Goal: Task Accomplishment & Management: Use online tool/utility

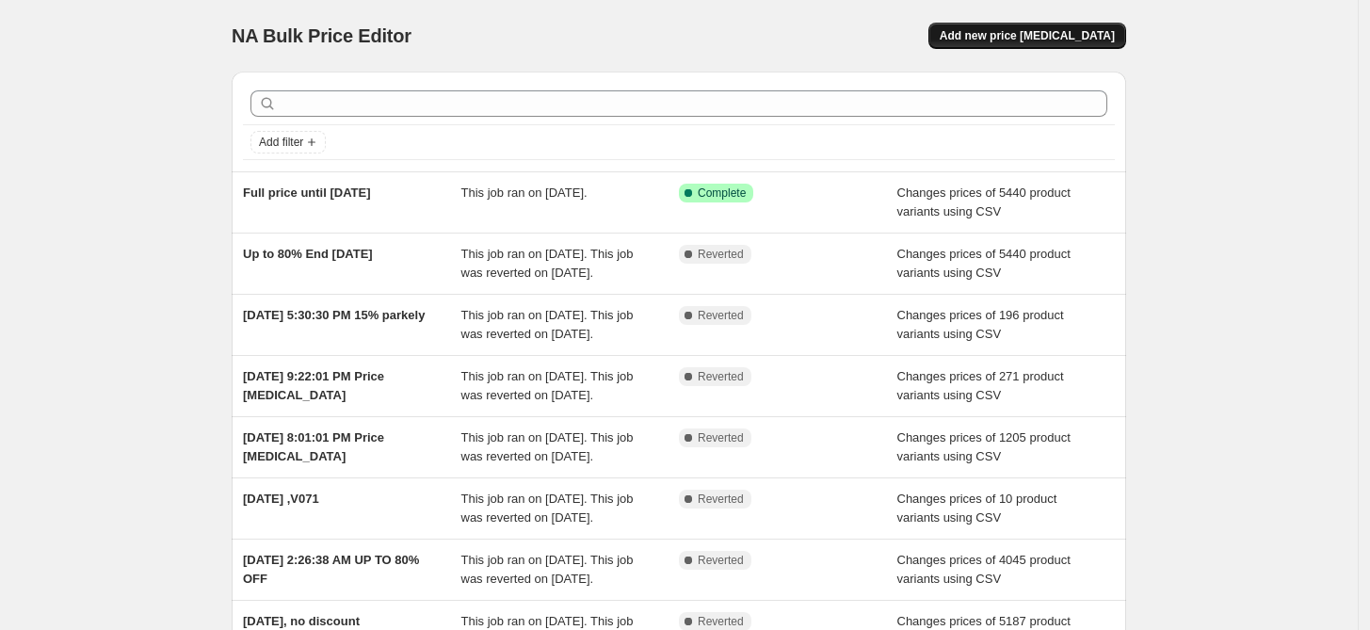
click at [1025, 36] on span "Add new price change job" at bounding box center [1027, 35] width 175 height 15
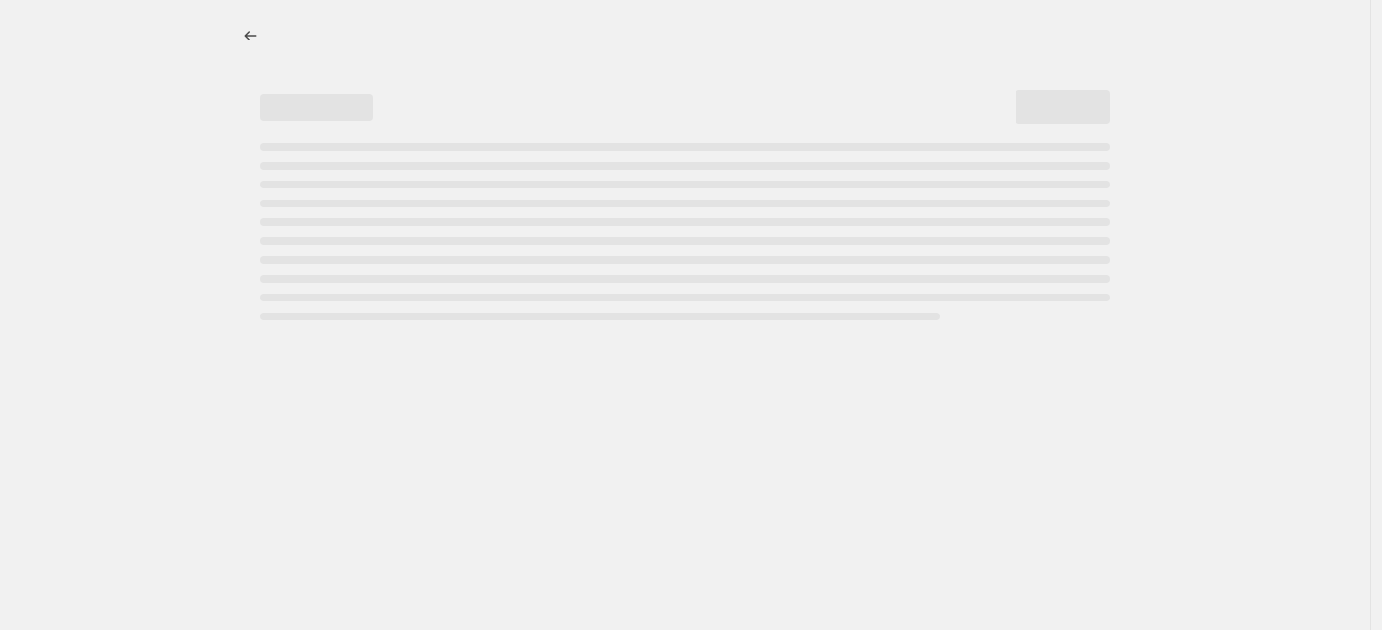
select select "percentage"
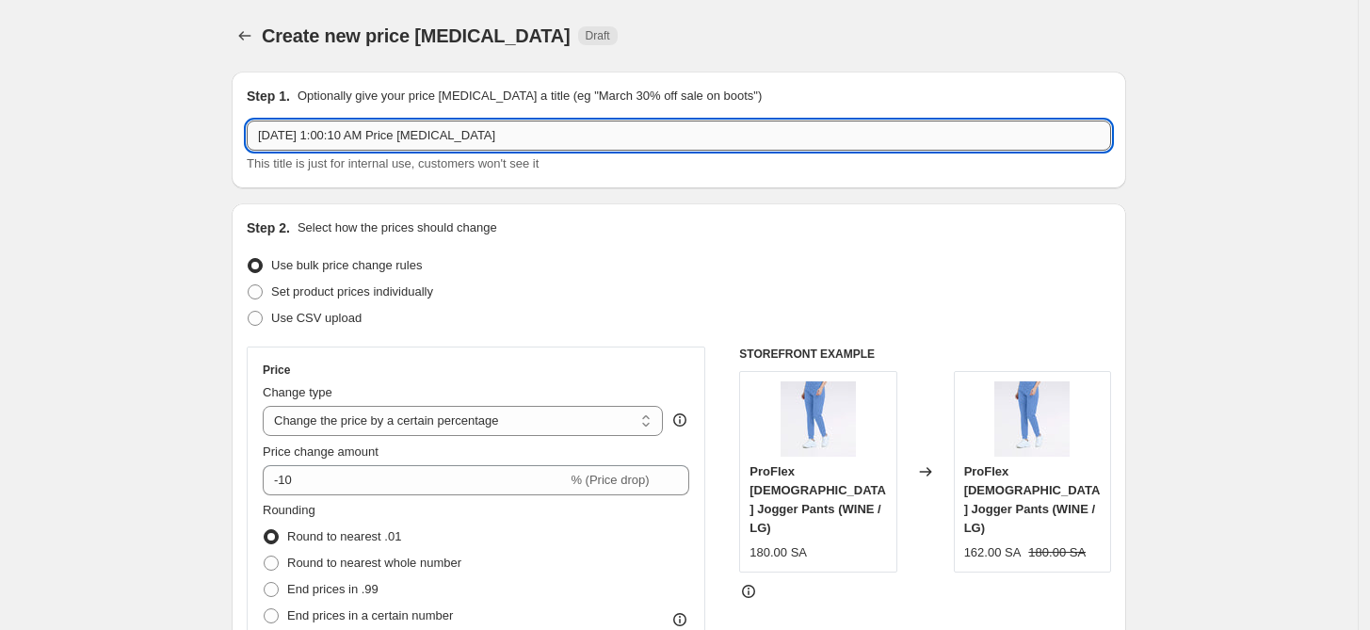
drag, startPoint x: 520, startPoint y: 134, endPoint x: 331, endPoint y: 149, distance: 189.9
click at [331, 149] on input "Sep 18, 2025, 1:00:10 AM Price change job" at bounding box center [679, 136] width 865 height 30
drag, startPoint x: 347, startPoint y: 138, endPoint x: 333, endPoint y: 133, distance: 14.3
click at [333, 133] on input "Sep 18, 2025 sALE" at bounding box center [679, 136] width 865 height 30
click at [332, 137] on input "Sep 18, 2025SALE" at bounding box center [679, 136] width 865 height 30
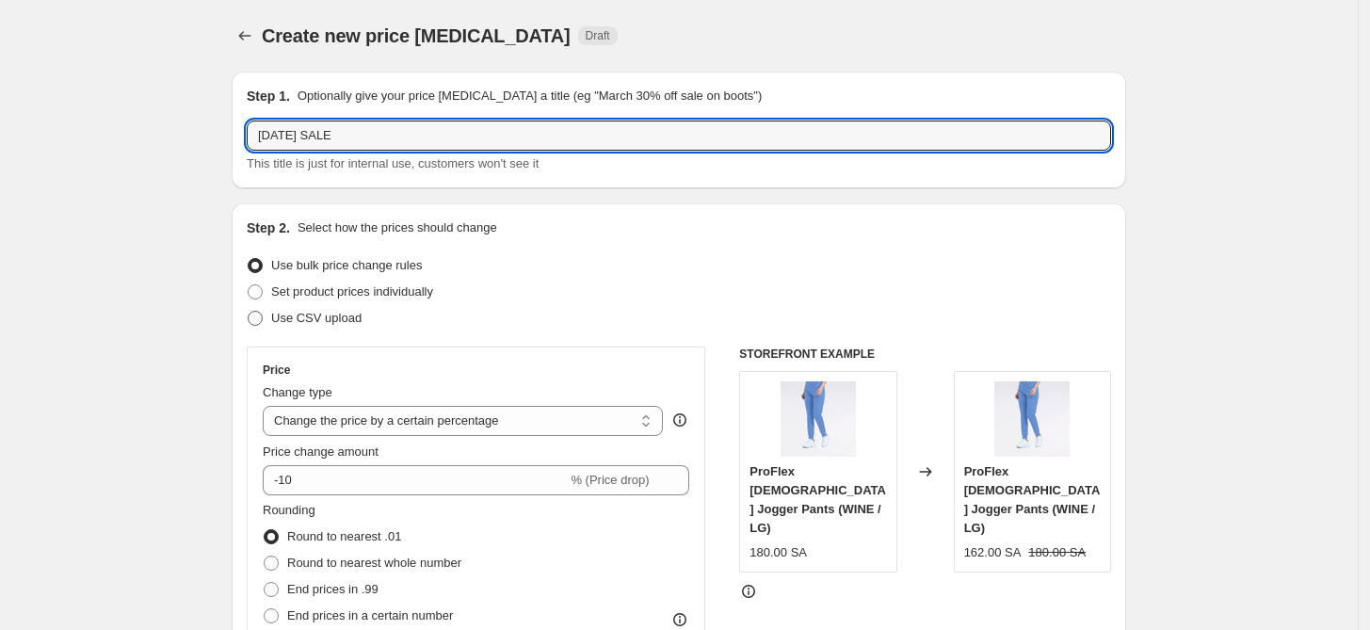
type input "[DATE] SALE"
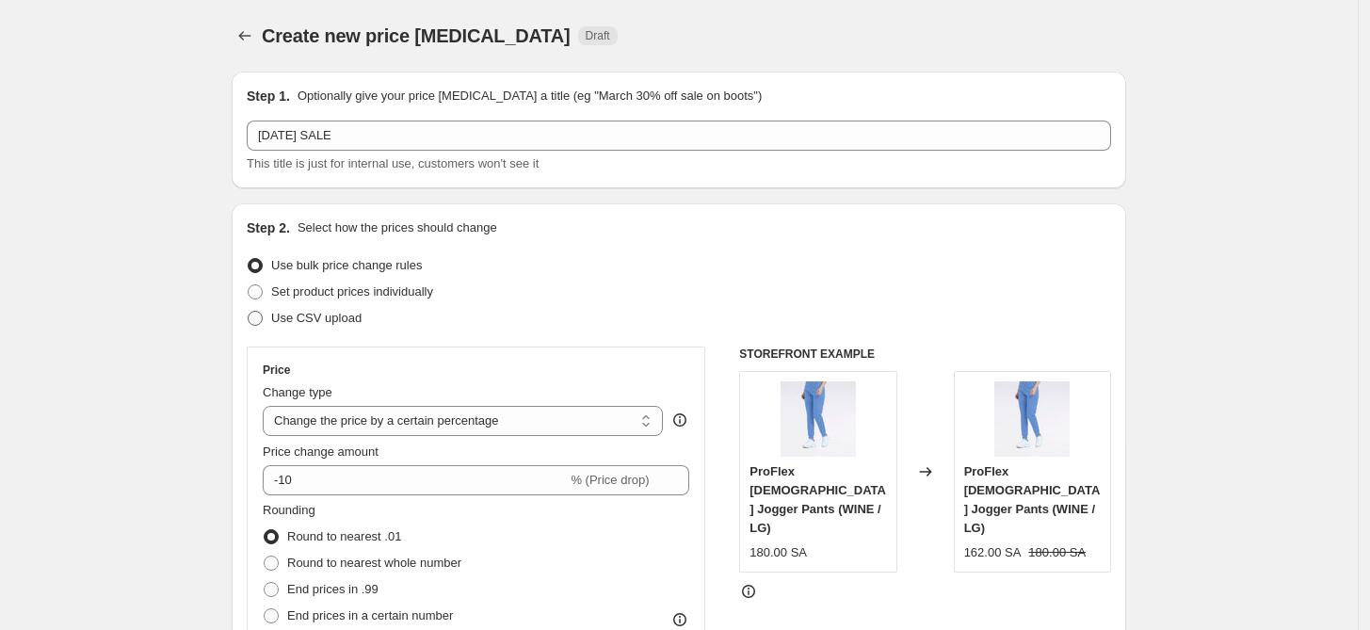
click at [345, 320] on span "Use CSV upload" at bounding box center [316, 318] width 90 height 14
click at [249, 312] on input "Use CSV upload" at bounding box center [248, 311] width 1 height 1
radio input "true"
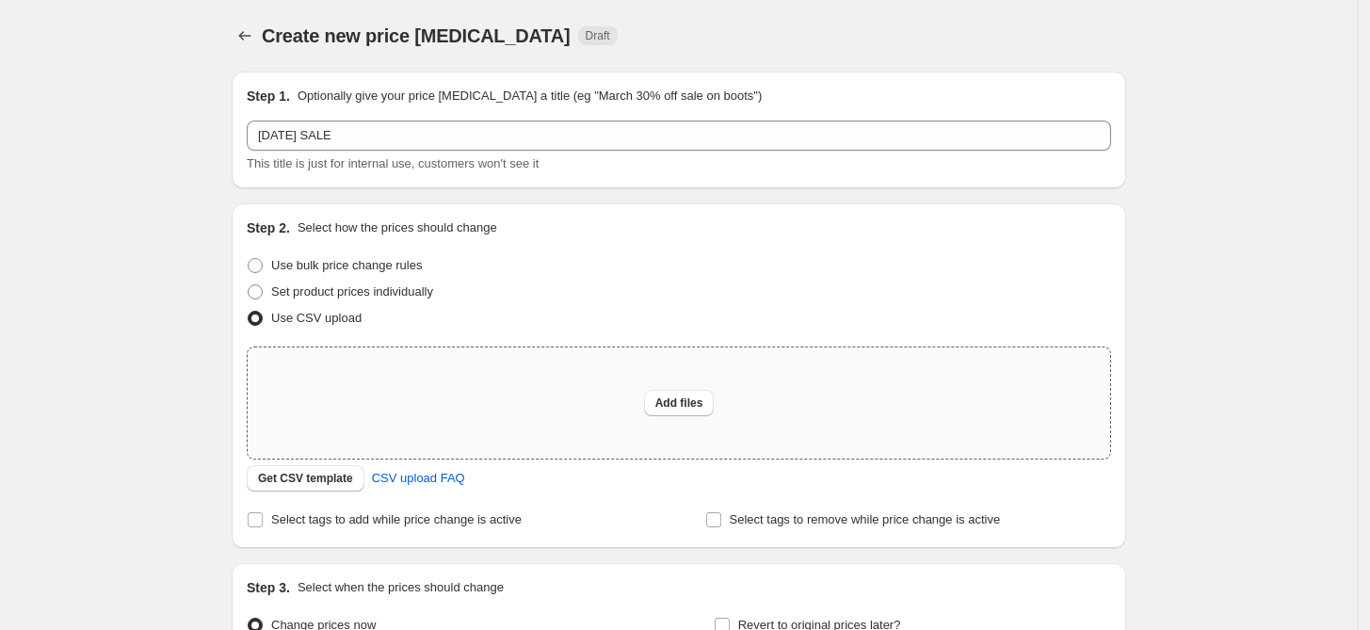
click at [688, 380] on div "Add files" at bounding box center [679, 403] width 863 height 111
type input "C:\fakepath\csv_template_user_42156.csv"
click at [669, 388] on div "Add files" at bounding box center [679, 403] width 863 height 111
type input "C:\fakepath\csv_template_user_42156.csv"
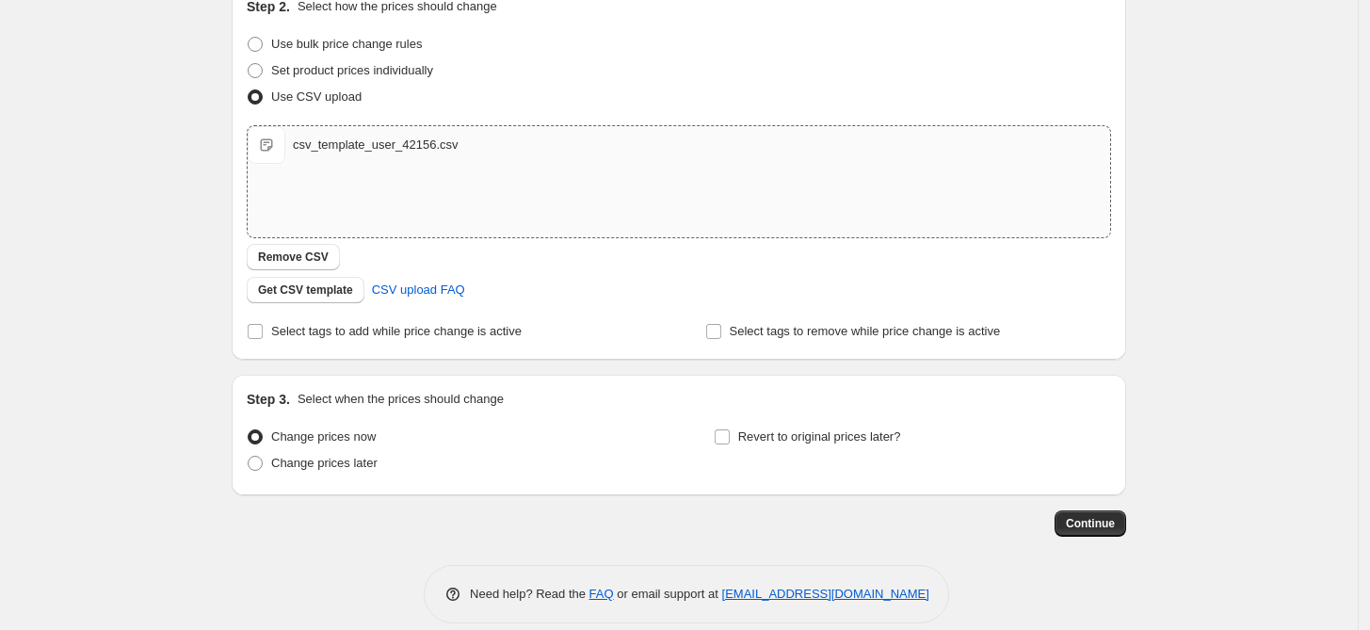
scroll to position [241, 0]
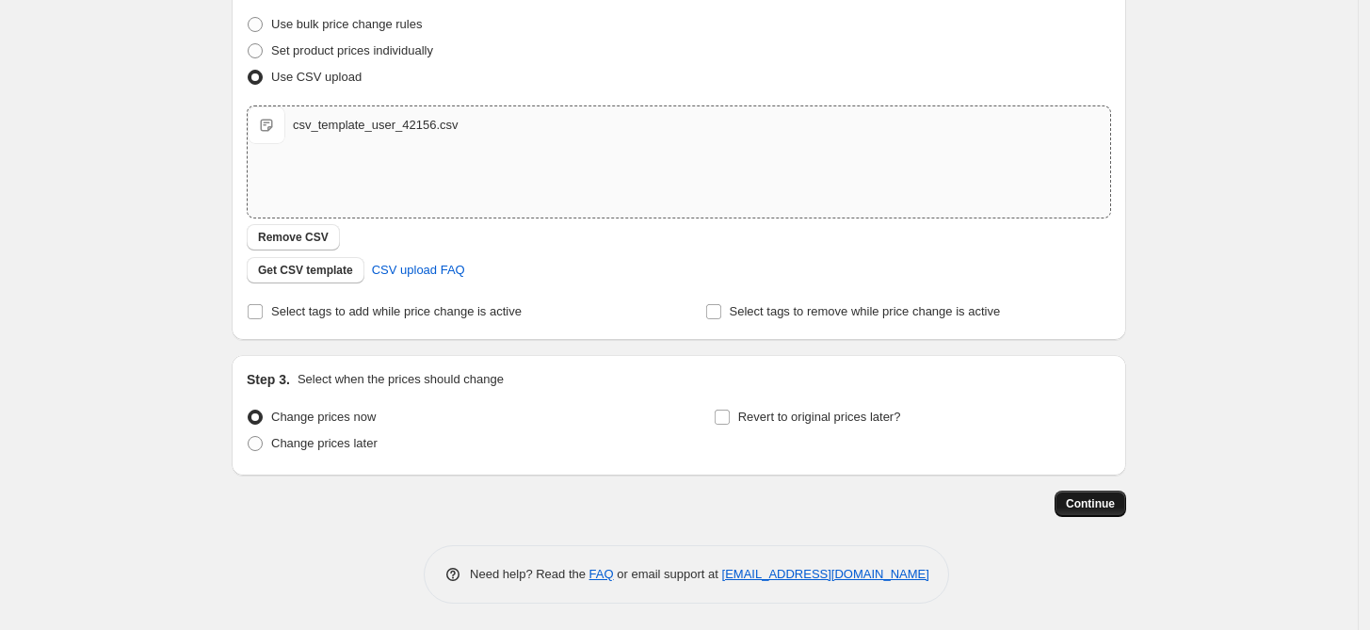
click at [1092, 512] on button "Continue" at bounding box center [1091, 504] width 72 height 26
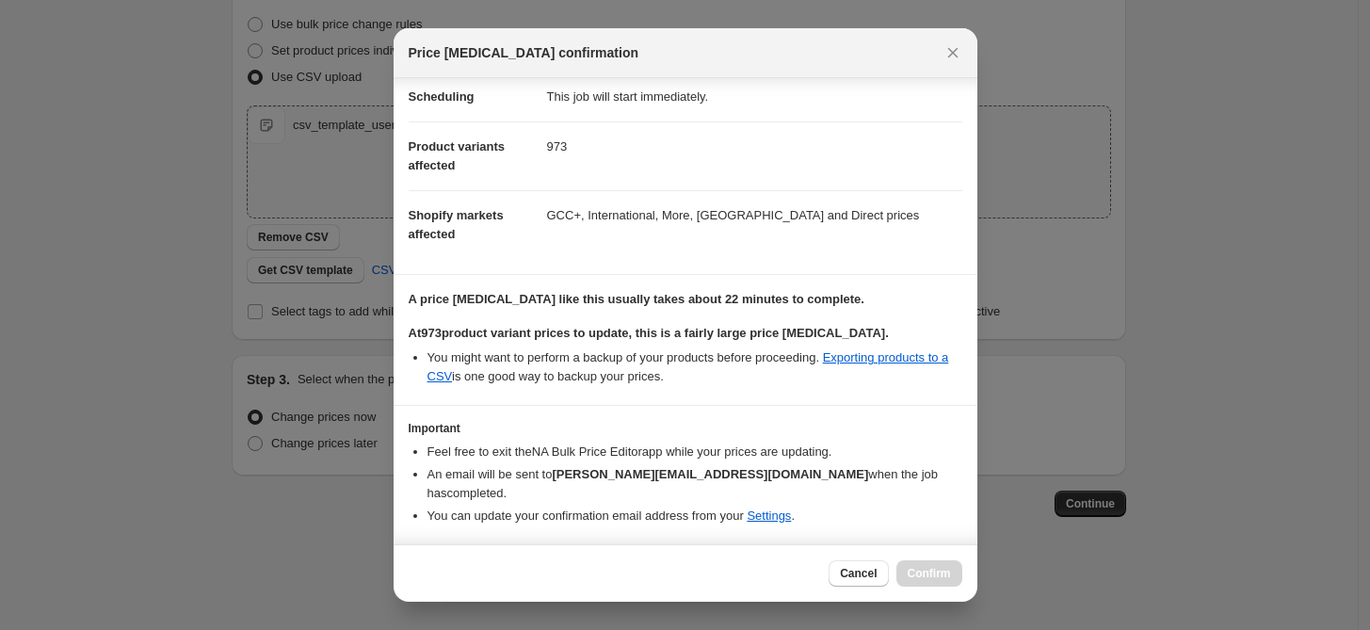
scroll to position [75, 0]
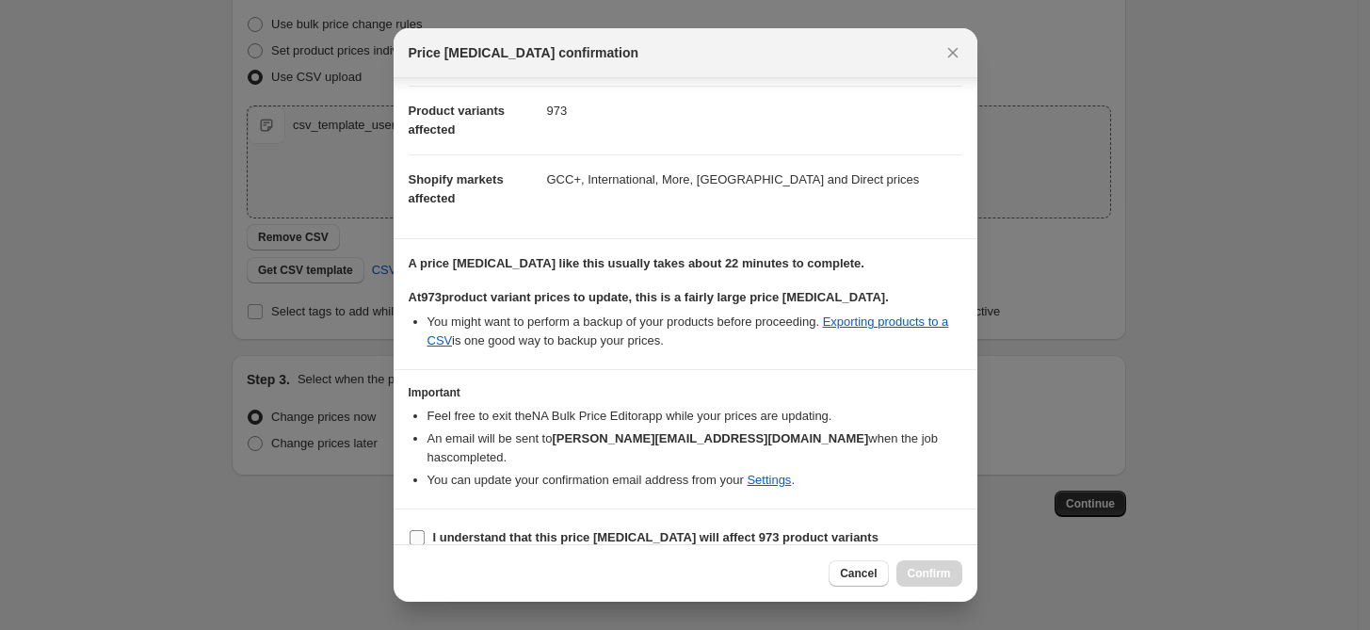
click at [410, 530] on input "I understand that this price change job will affect 973 product variants" at bounding box center [417, 537] width 15 height 15
checkbox input "true"
click at [948, 574] on span "Confirm" at bounding box center [929, 573] width 43 height 15
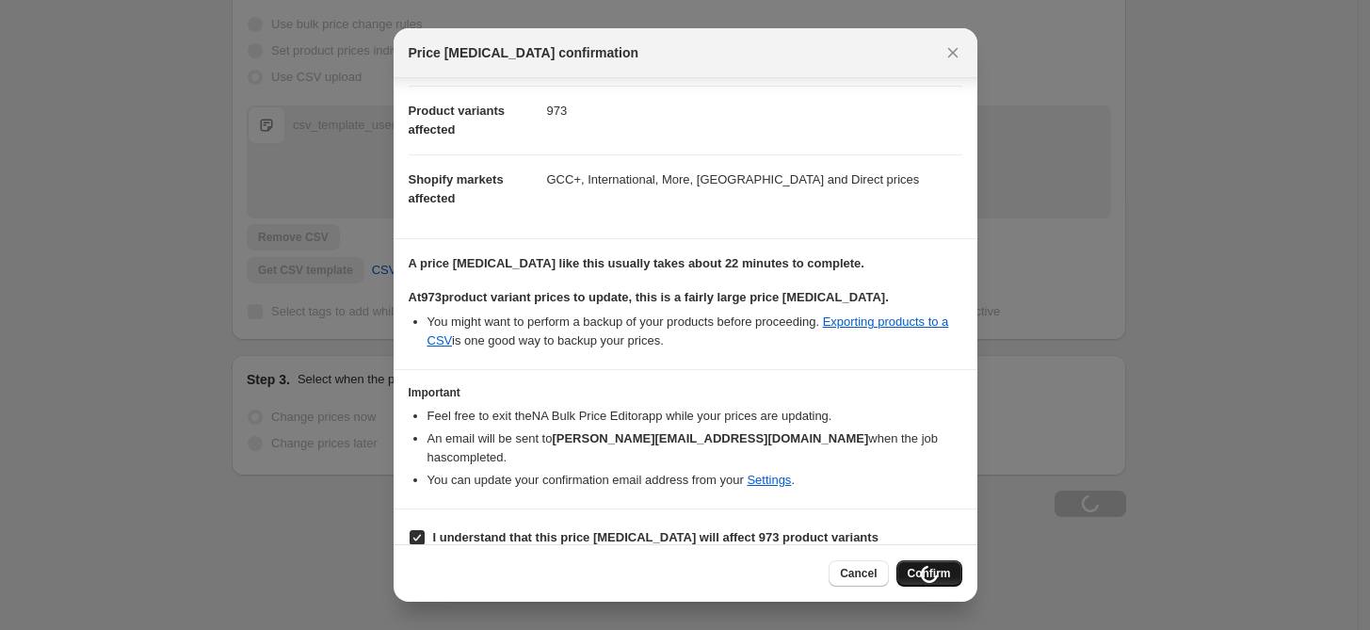
type input "[DATE] SALE"
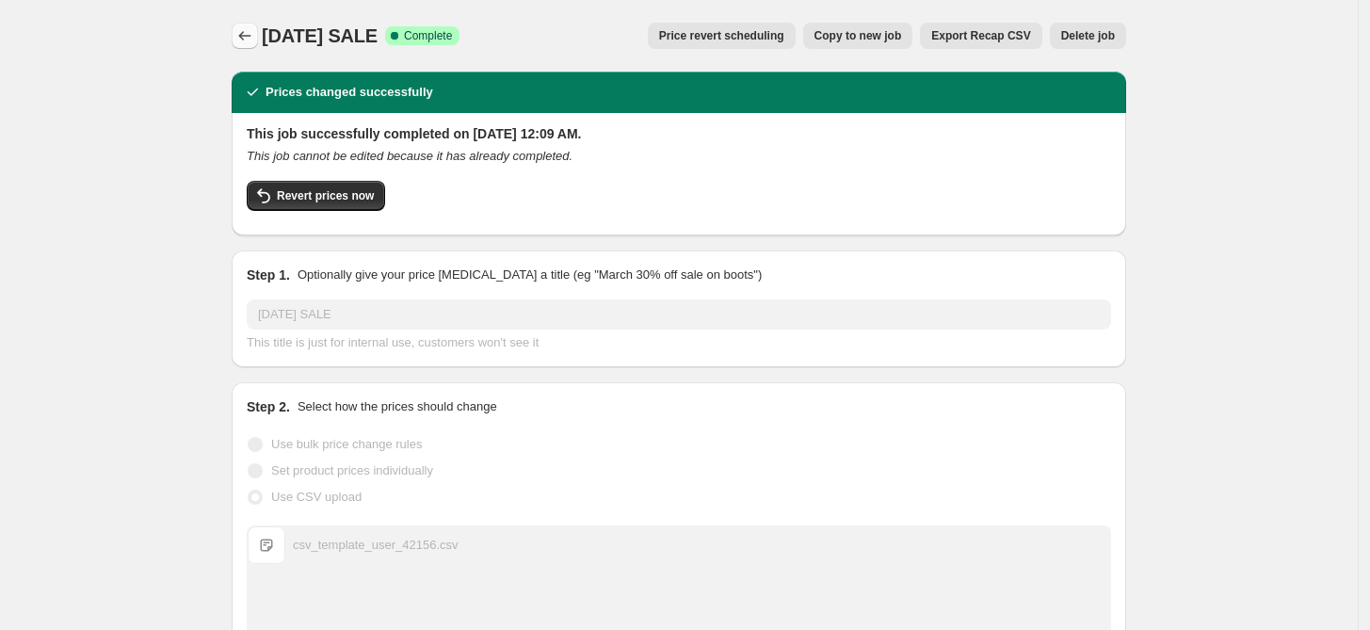
click at [244, 33] on icon "Price change jobs" at bounding box center [244, 35] width 19 height 19
